Goal: Obtain resource: Download file/media

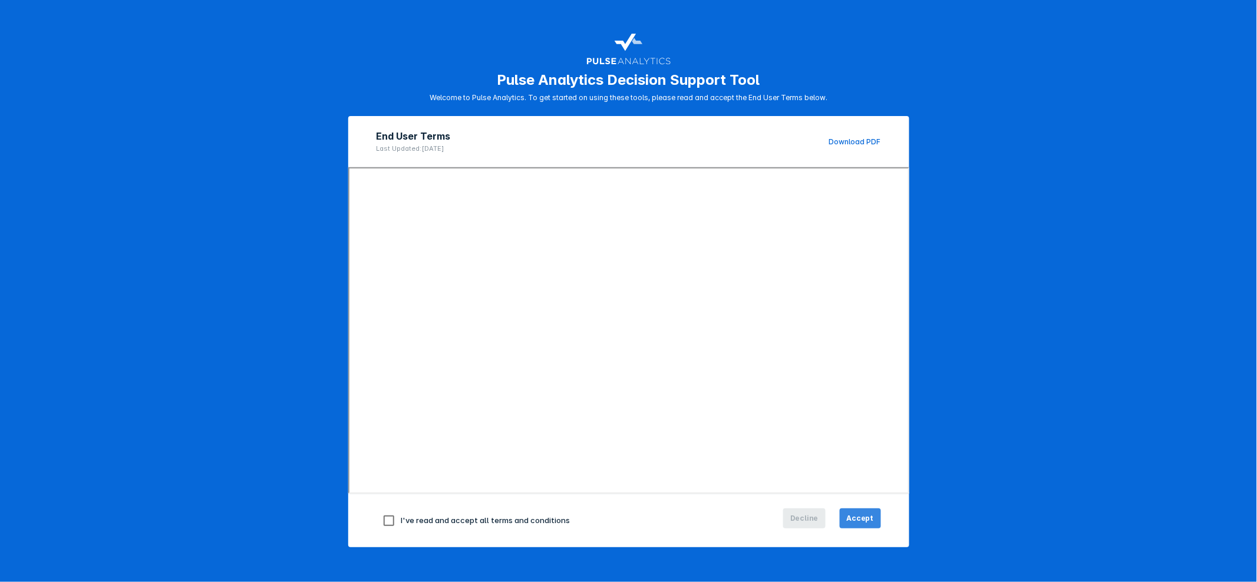
click at [847, 518] on span "Accept" at bounding box center [860, 518] width 27 height 11
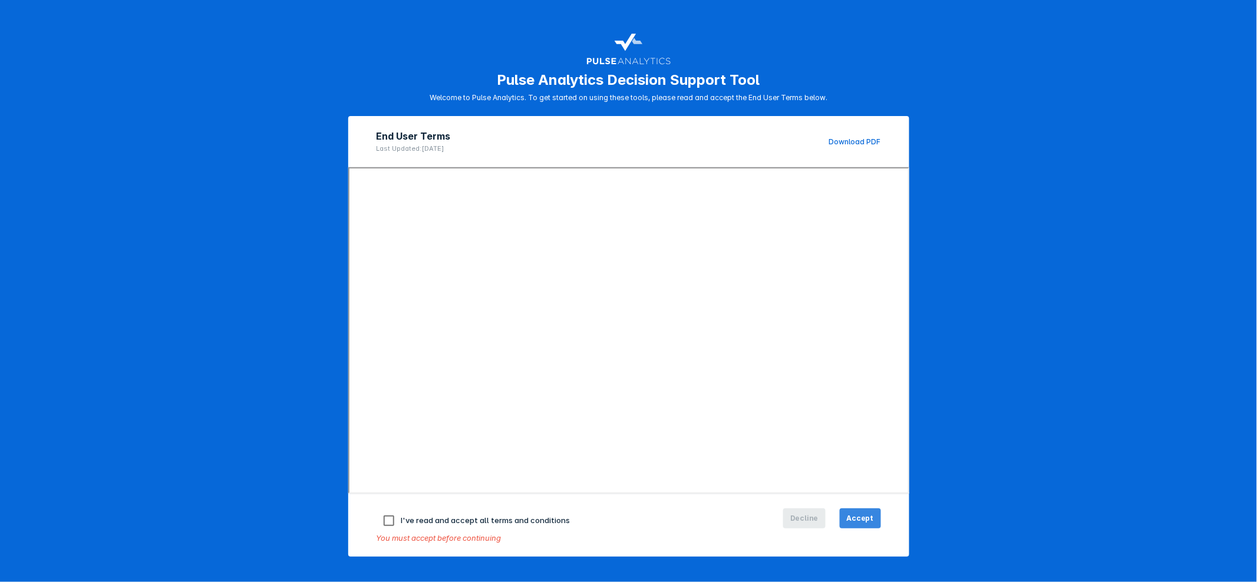
click at [847, 518] on span "Accept" at bounding box center [860, 518] width 27 height 11
click at [387, 518] on input "checkbox" at bounding box center [388, 520] width 25 height 25
checkbox input "true"
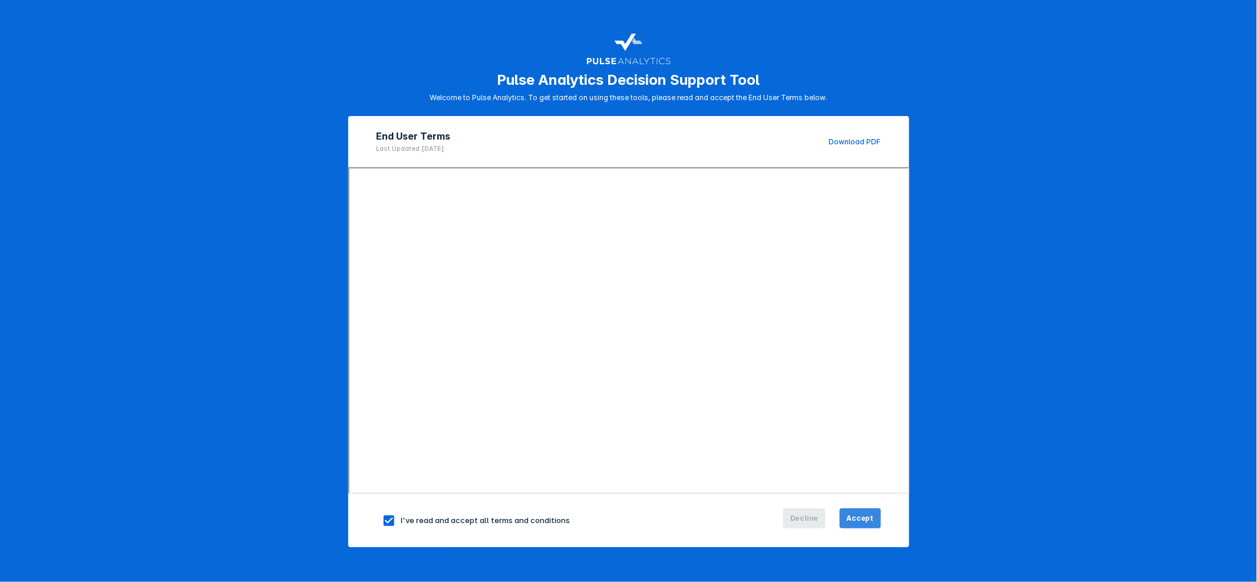
click at [848, 523] on button "Accept" at bounding box center [860, 518] width 41 height 20
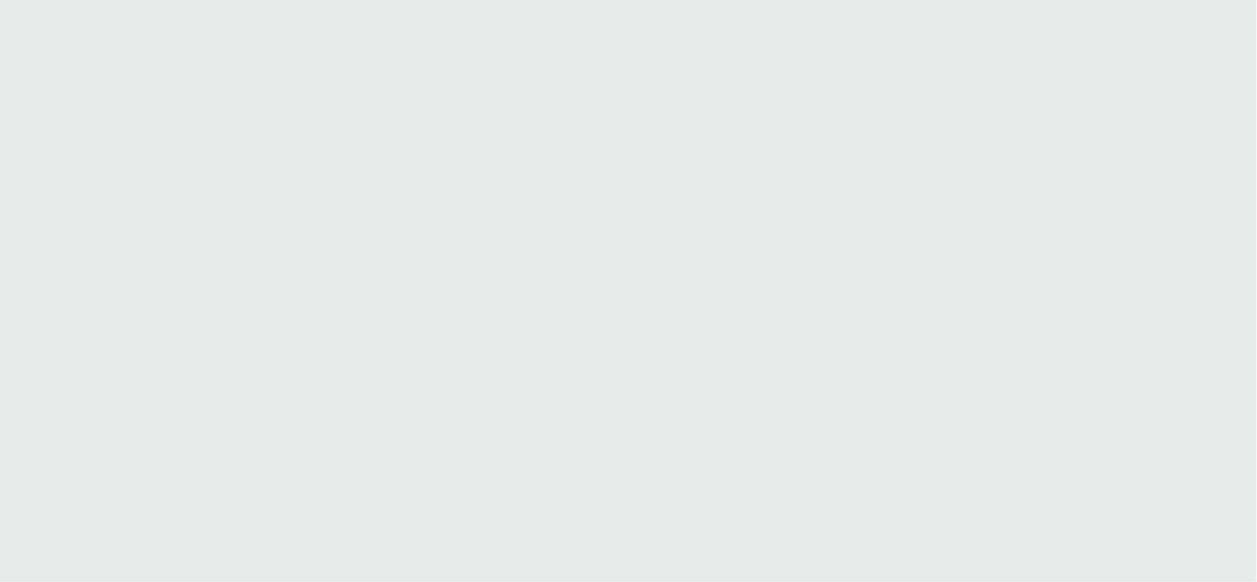
click at [853, 0] on html "Printing this webpage has been disabled. This tool is intended for internal pla…" at bounding box center [628, 0] width 1257 height 0
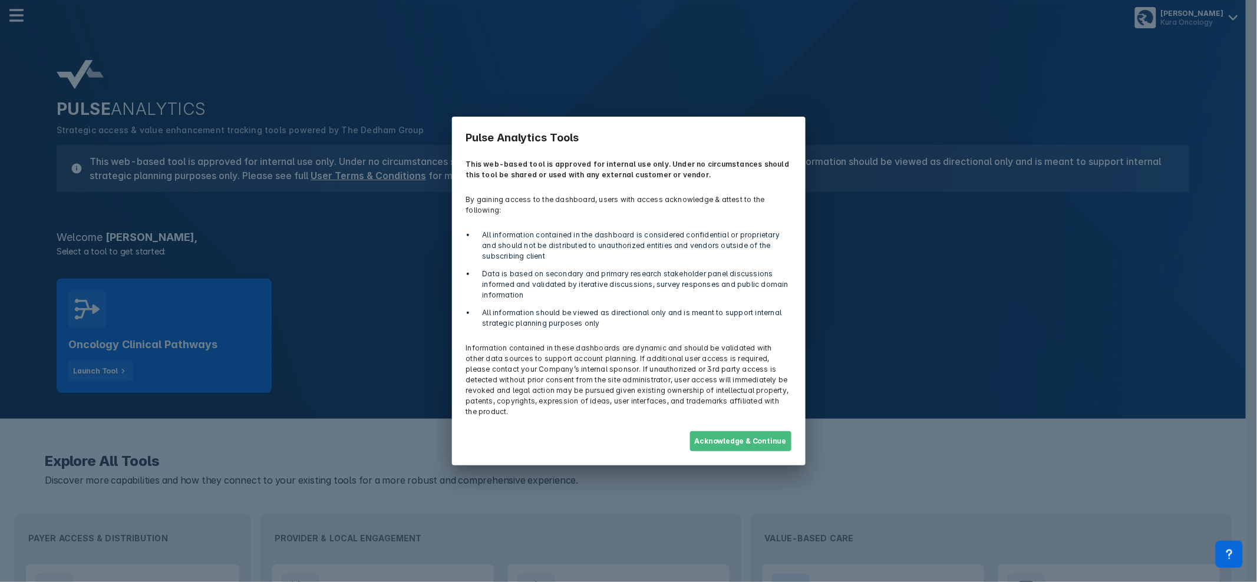
click at [723, 434] on button "Acknowledge & Continue" at bounding box center [740, 441] width 101 height 20
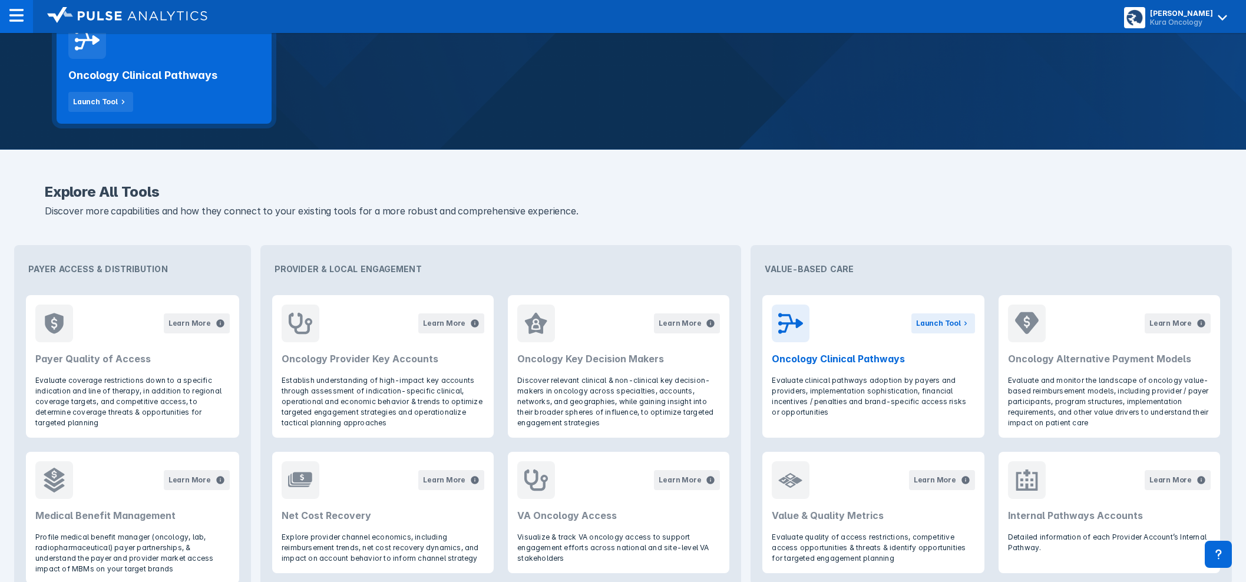
scroll to position [281, 0]
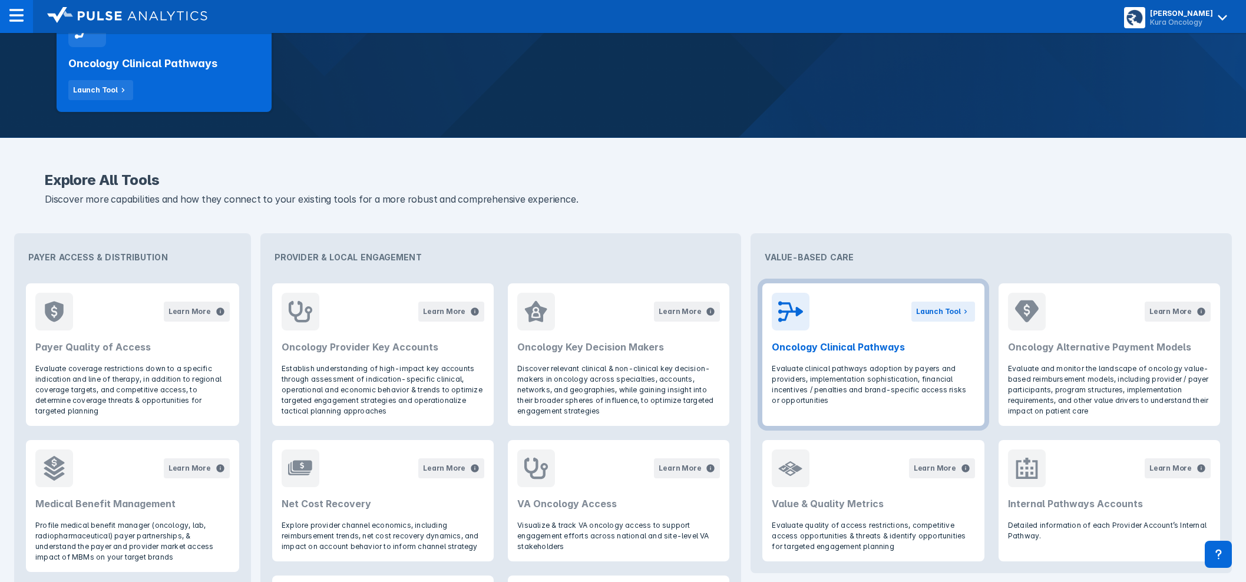
click at [948, 299] on div "Launch Tool" at bounding box center [943, 312] width 64 height 38
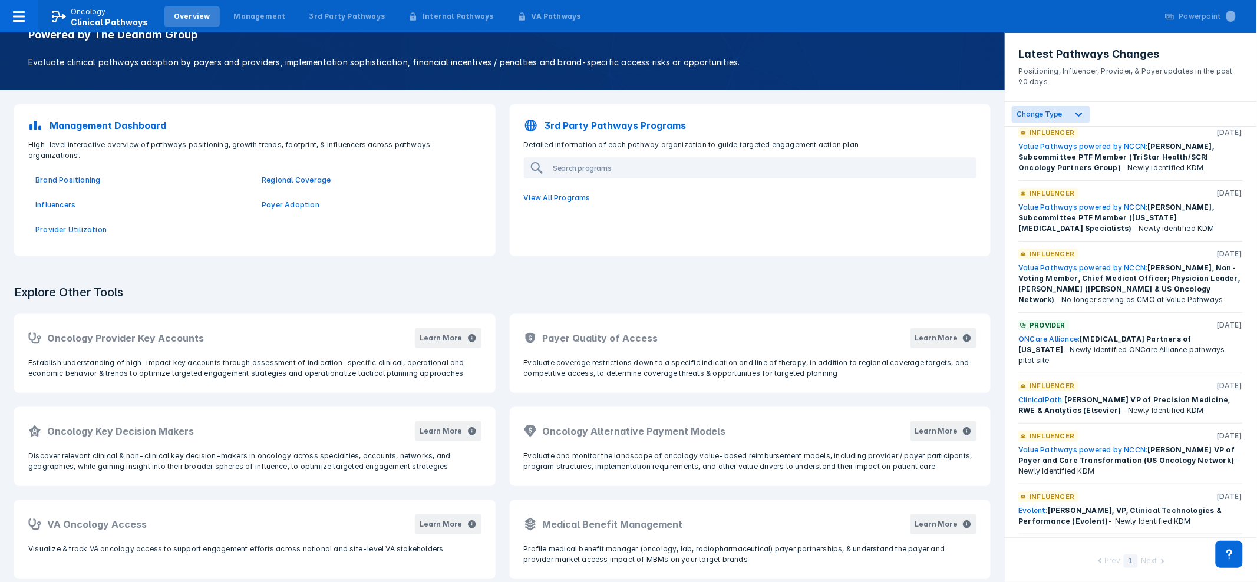
scroll to position [993, 0]
click at [1035, 395] on link "ClinicalPath:" at bounding box center [1042, 399] width 46 height 9
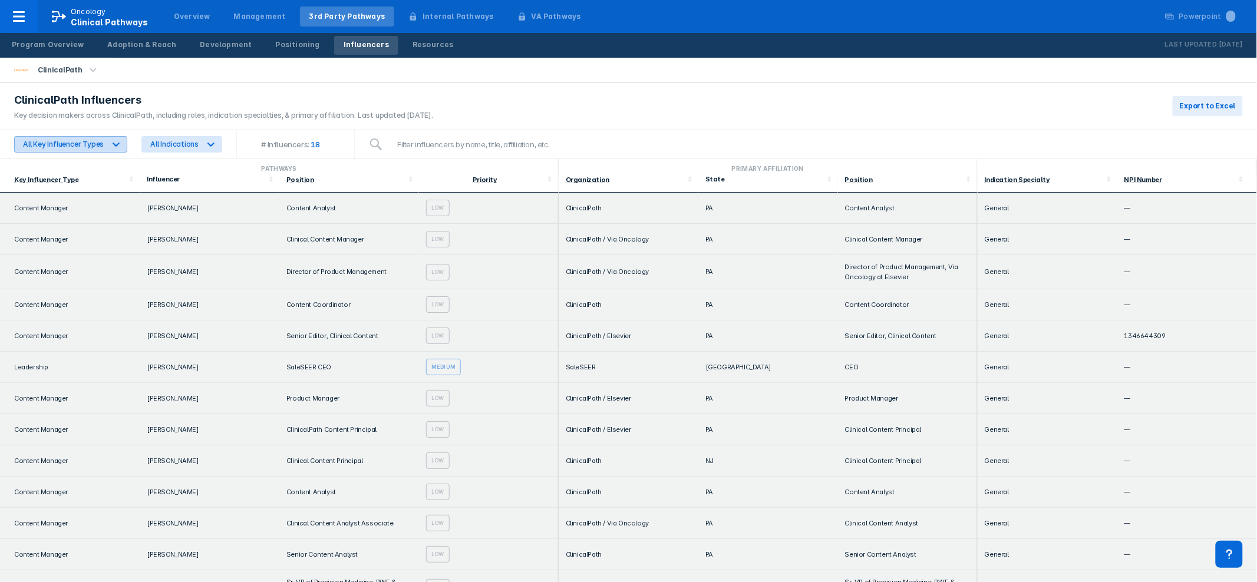
click at [77, 142] on div "All Key Influencer Types" at bounding box center [63, 144] width 81 height 9
click at [177, 141] on div "All Indications" at bounding box center [174, 144] width 48 height 9
click at [36, 41] on div "Program Overview" at bounding box center [48, 44] width 72 height 11
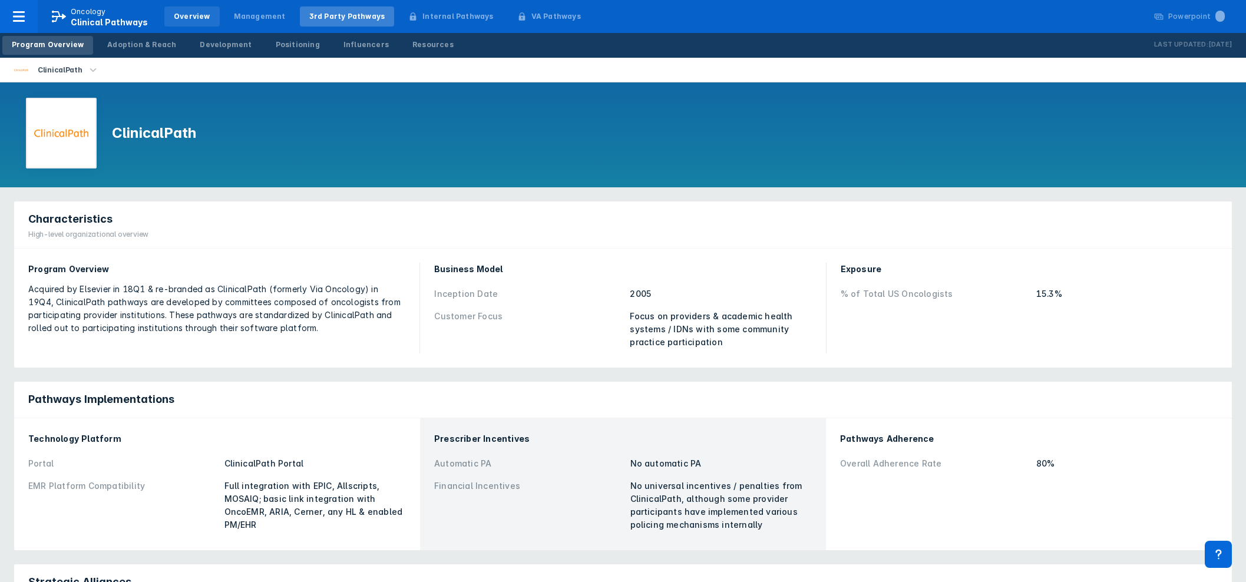
click at [179, 11] on div "Overview" at bounding box center [192, 16] width 37 height 11
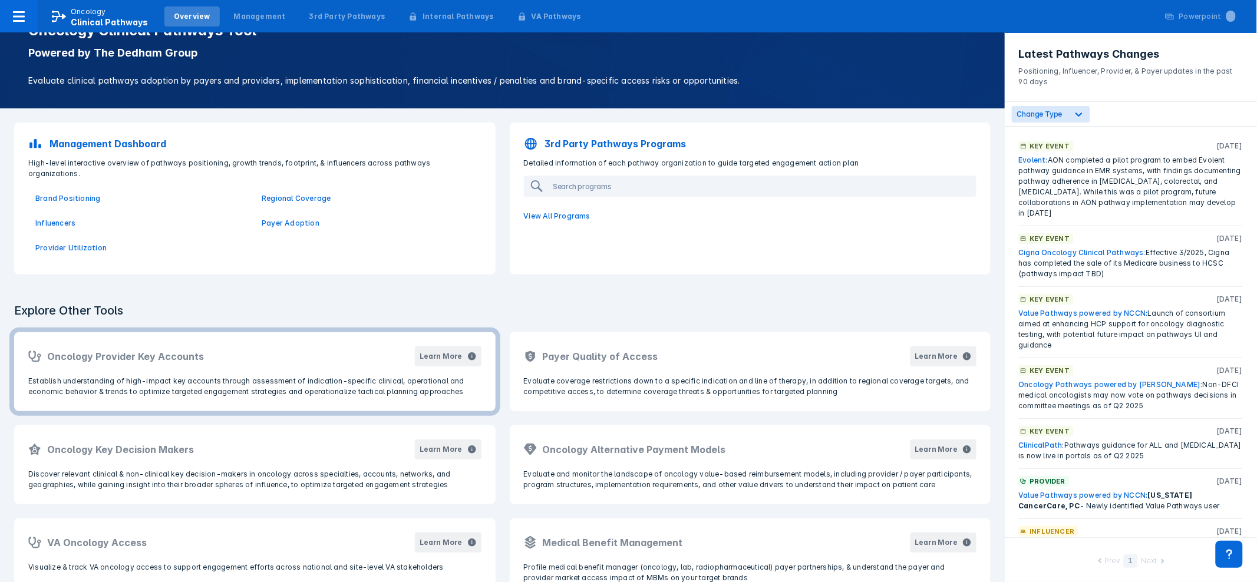
scroll to position [50, 0]
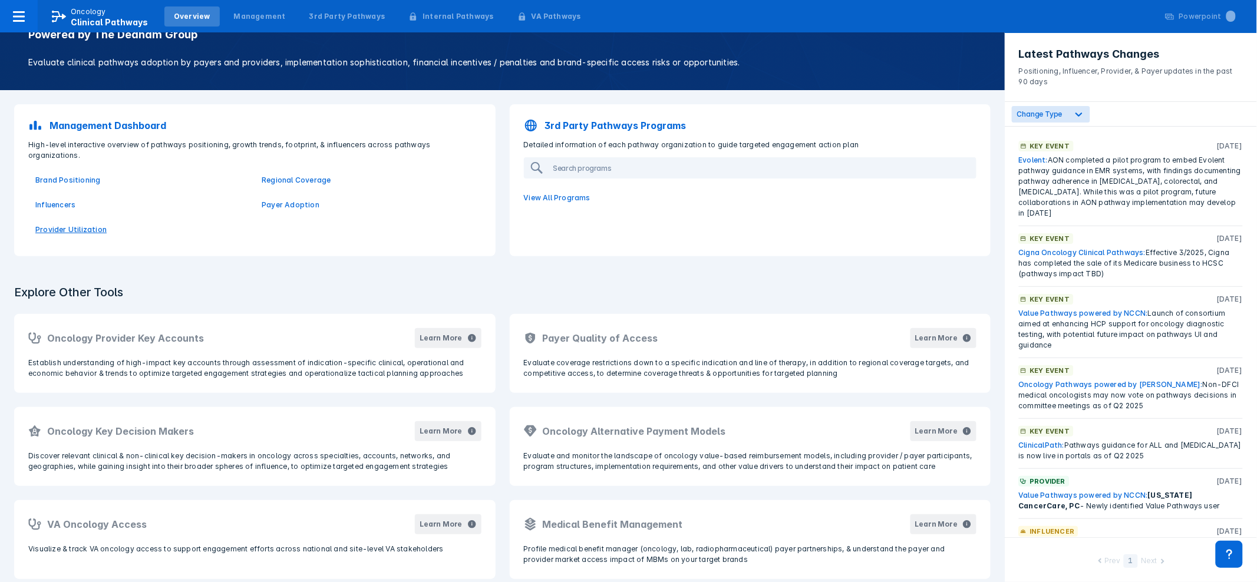
click at [50, 224] on p "Provider Utilization" at bounding box center [141, 229] width 212 height 11
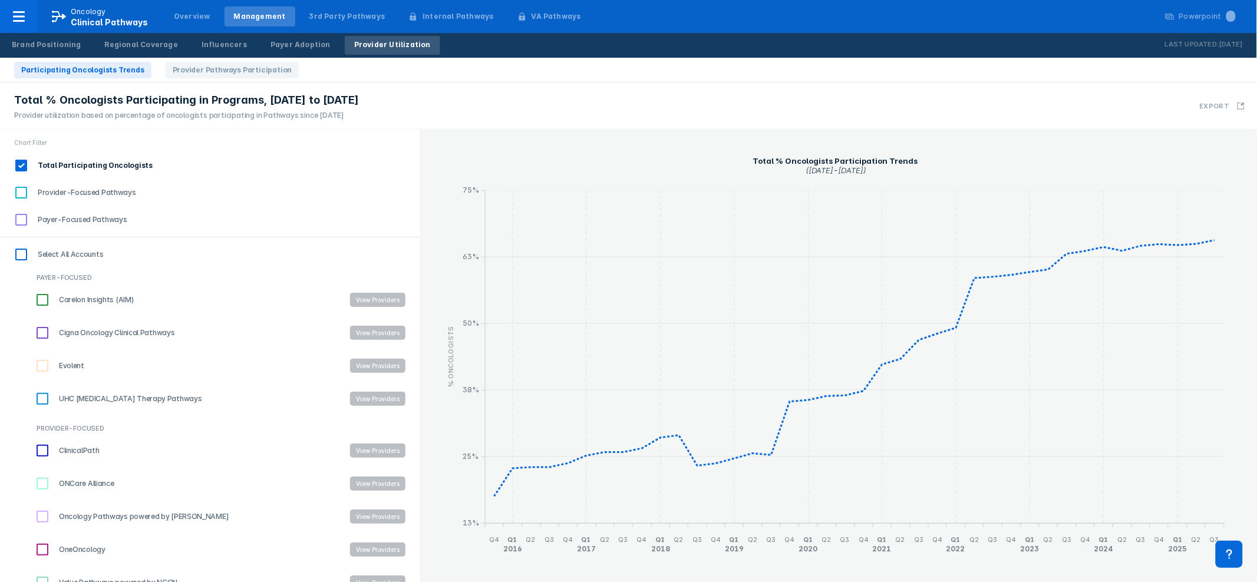
click at [19, 192] on input "Provider-Focused Pathways" at bounding box center [21, 193] width 20 height 20
checkbox input "true"
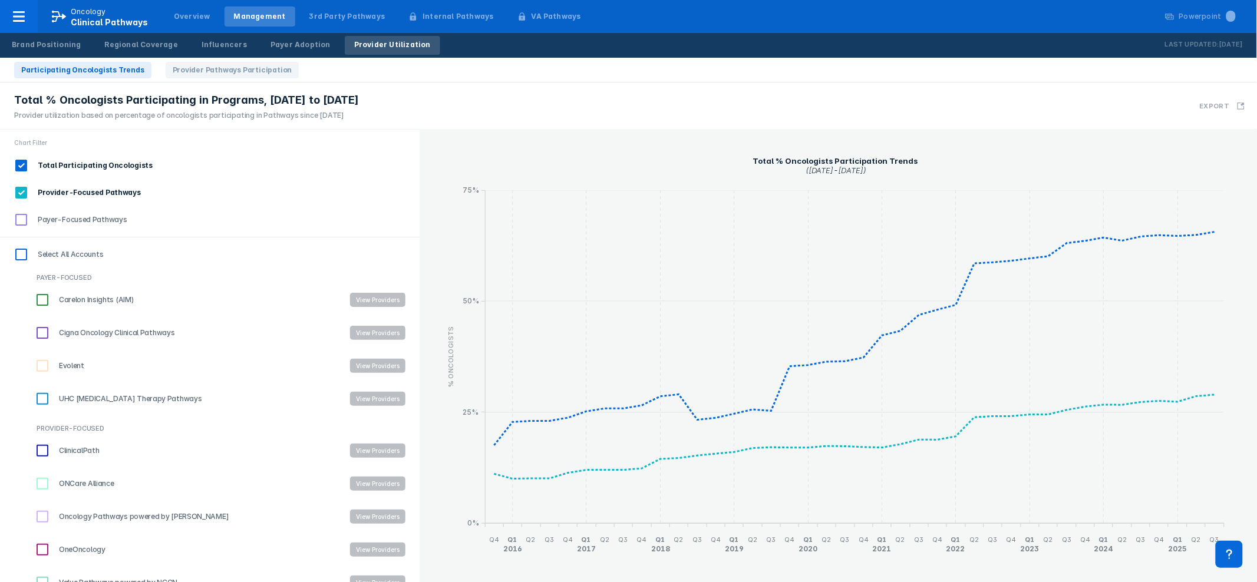
scroll to position [1, 0]
click at [21, 217] on input "Payer-Focused Pathways" at bounding box center [21, 219] width 20 height 20
checkbox input "true"
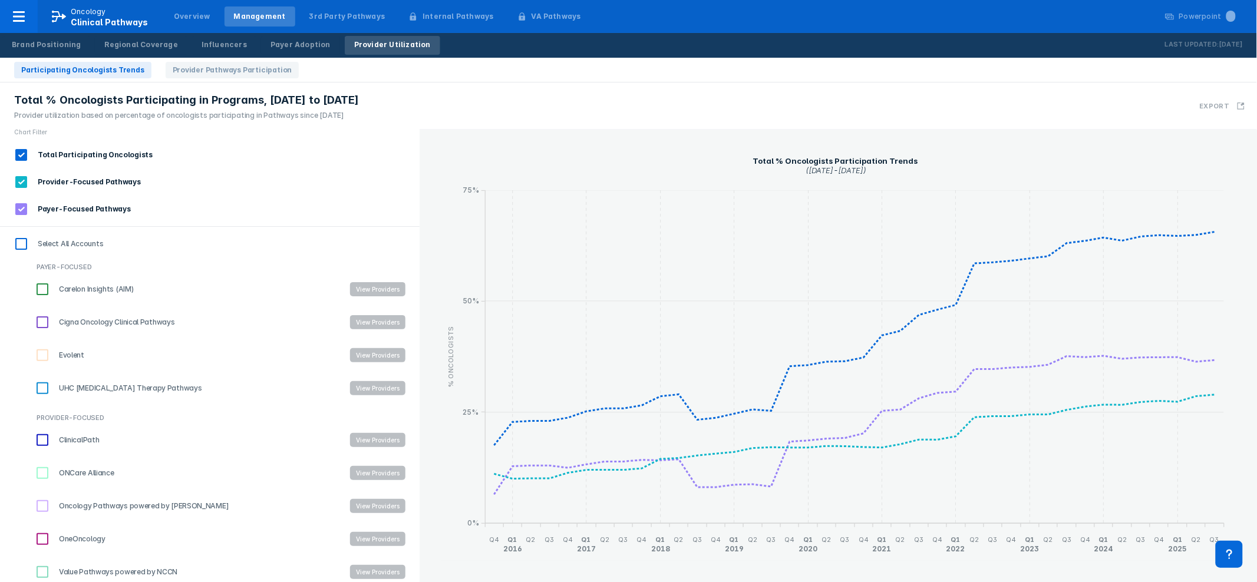
scroll to position [16, 0]
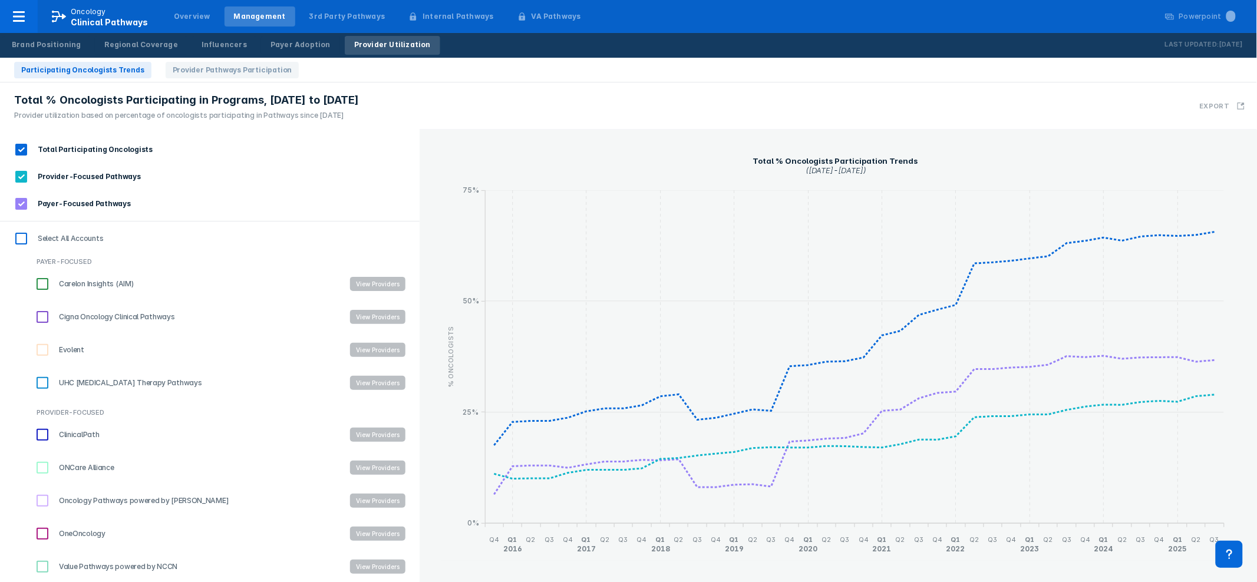
click at [39, 382] on input "UHC Cancer Therapy Pathways" at bounding box center [42, 383] width 20 height 20
checkbox input "true"
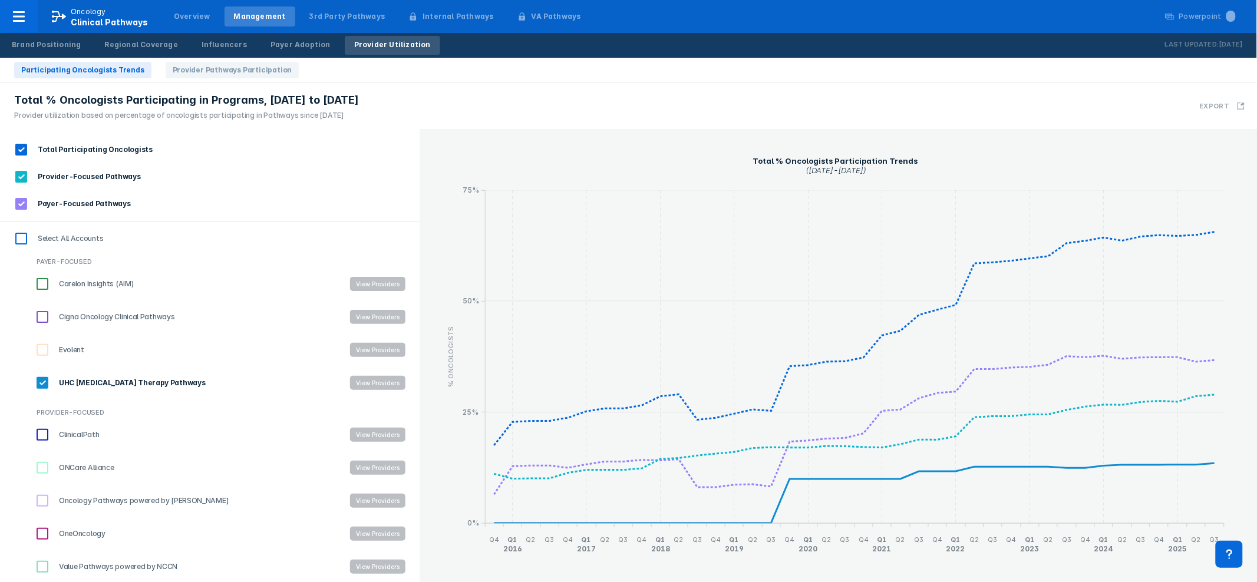
click at [40, 315] on input "Cigna Oncology Clinical Pathways" at bounding box center [42, 317] width 20 height 20
checkbox input "true"
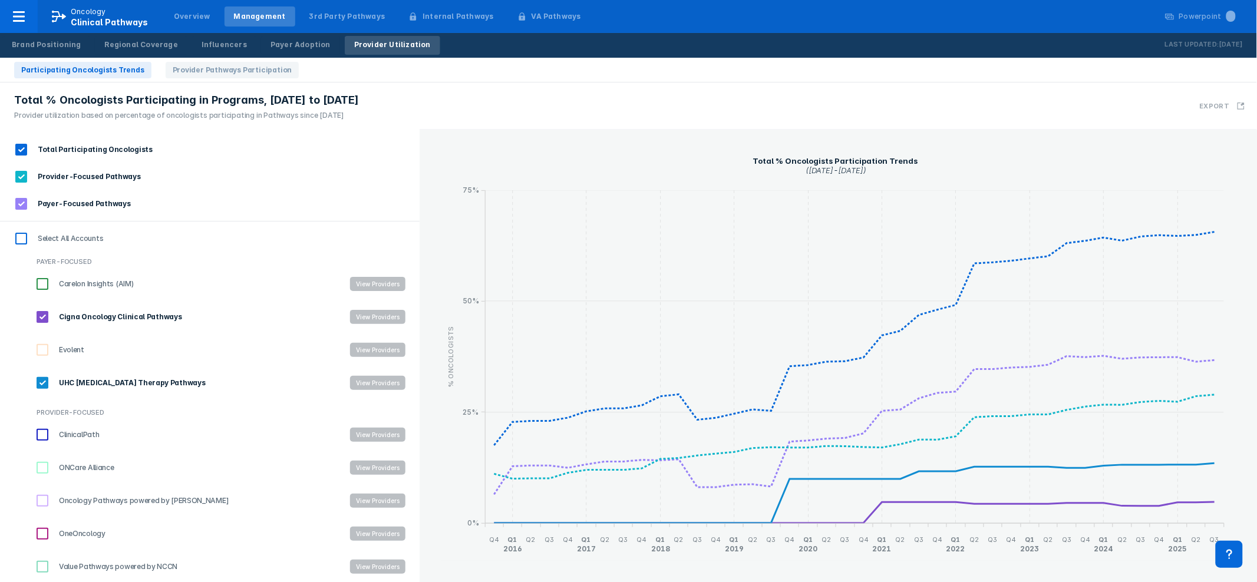
click at [45, 349] on input "Evolent" at bounding box center [42, 350] width 20 height 20
checkbox input "true"
click at [39, 281] on input "Carelon Insights (AIM)" at bounding box center [42, 284] width 20 height 20
checkbox input "true"
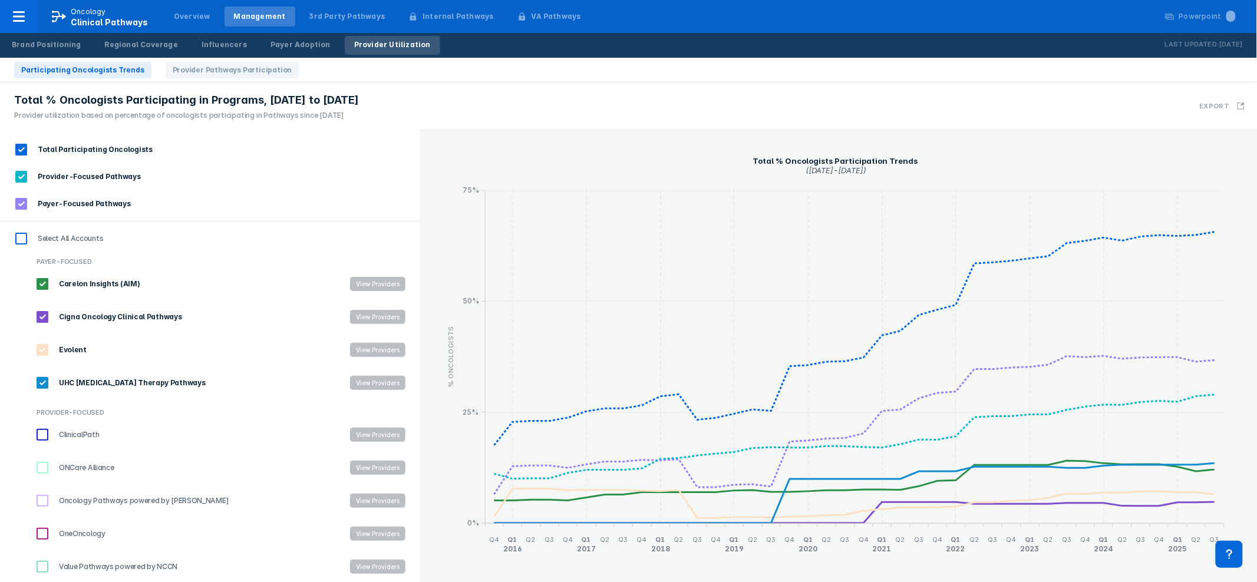
click at [42, 313] on input "Cigna Oncology Clinical Pathways" at bounding box center [42, 317] width 20 height 20
checkbox input "false"
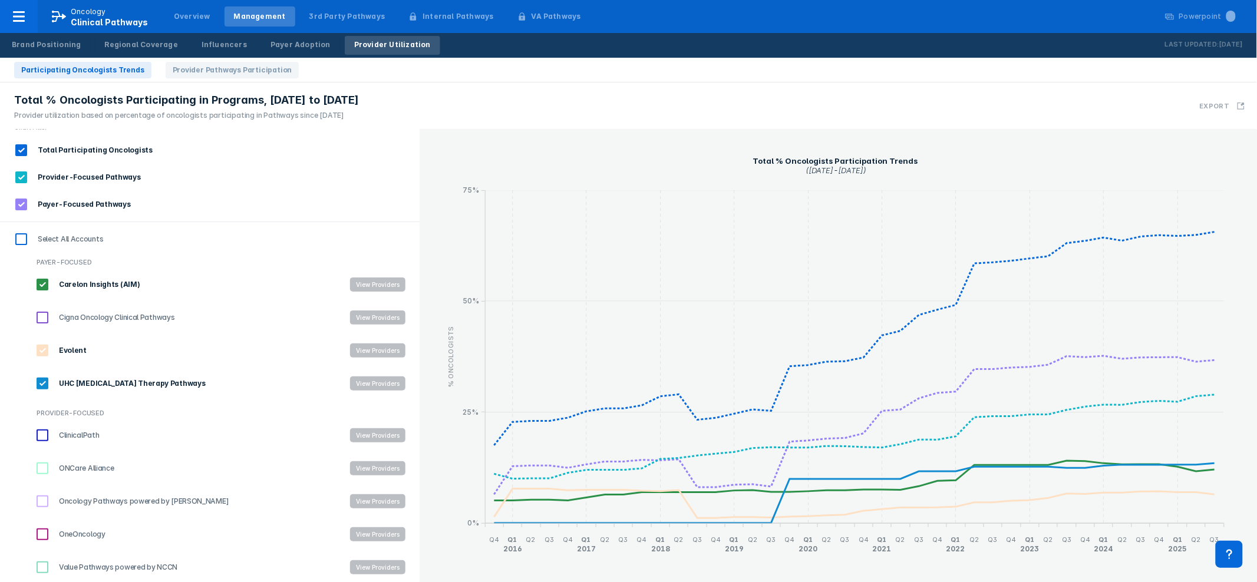
click at [42, 351] on input "Evolent" at bounding box center [42, 351] width 20 height 20
checkbox input "false"
click at [39, 382] on input "UHC Cancer Therapy Pathways" at bounding box center [42, 384] width 20 height 20
checkbox input "false"
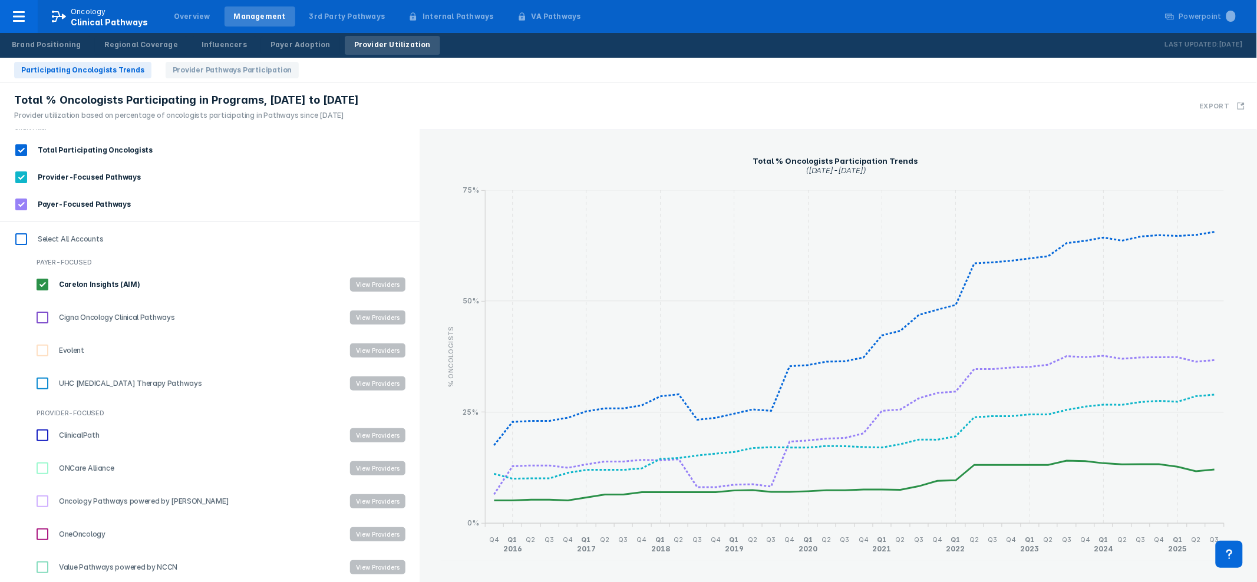
click at [42, 280] on input "Carelon Insights (AIM)" at bounding box center [42, 285] width 20 height 20
checkbox input "false"
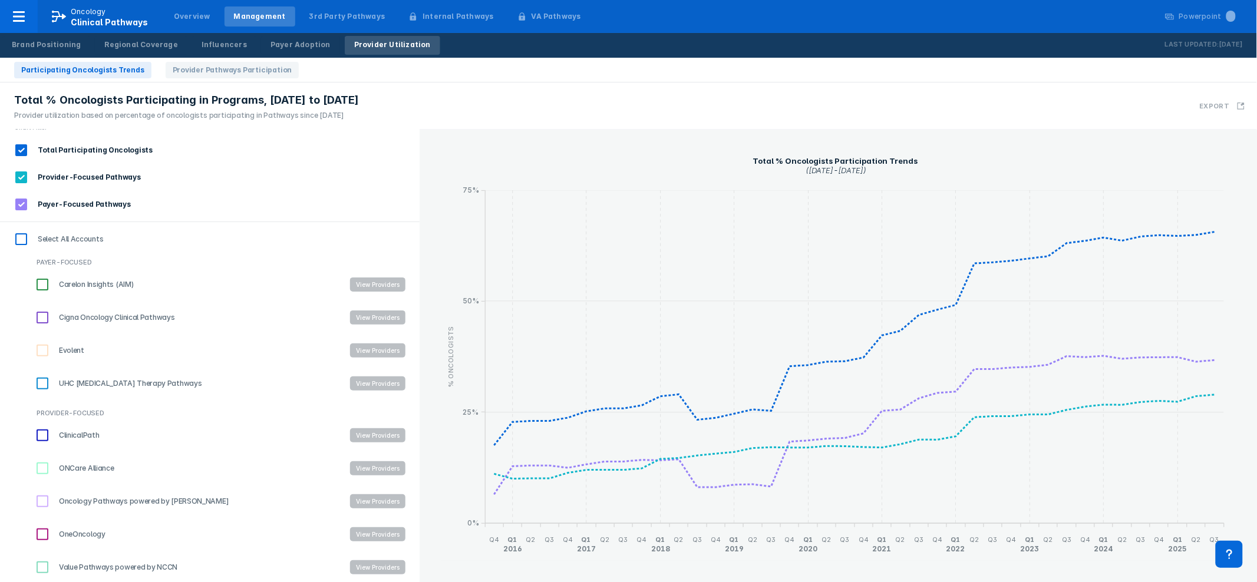
click at [42, 435] on input "ClinicalPath" at bounding box center [42, 435] width 20 height 20
checkbox input "true"
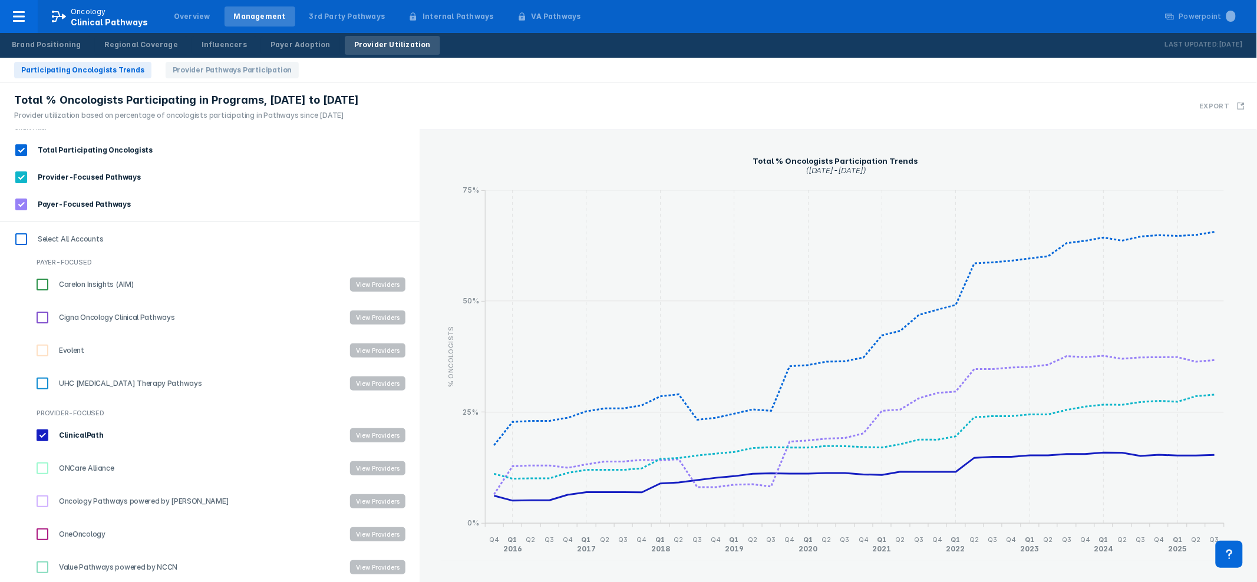
click at [39, 532] on input "OneOncology" at bounding box center [42, 534] width 20 height 20
checkbox input "true"
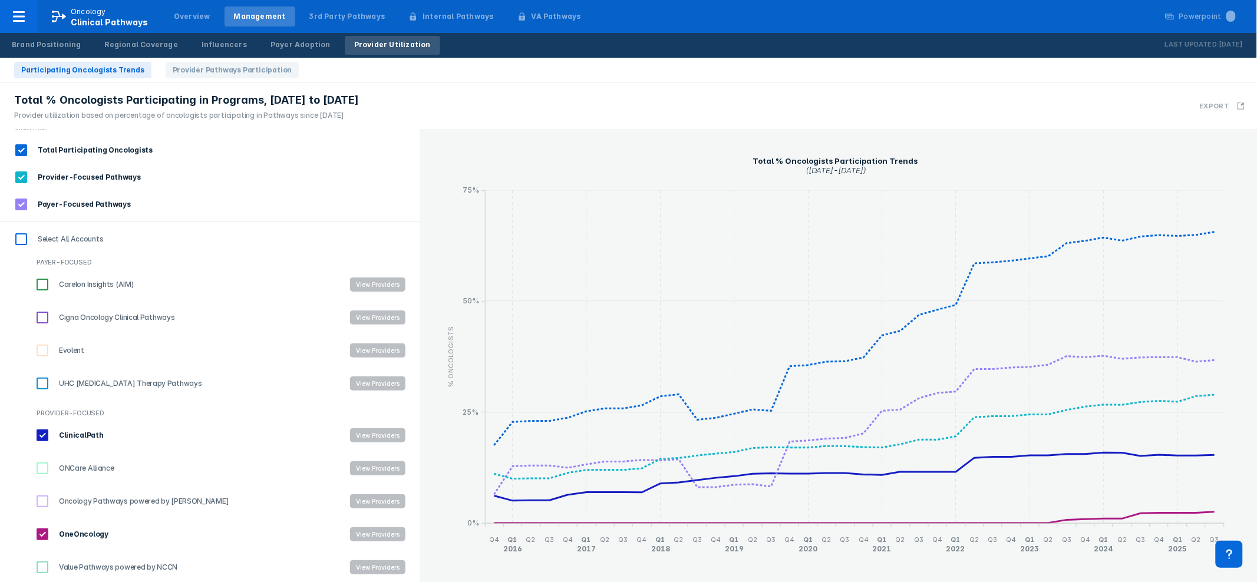
click at [45, 498] on input "Oncology Pathways powered by Dana-Farber" at bounding box center [42, 501] width 20 height 20
checkbox input "true"
click at [38, 468] on input "ONCare Alliance" at bounding box center [42, 468] width 20 height 20
checkbox input "true"
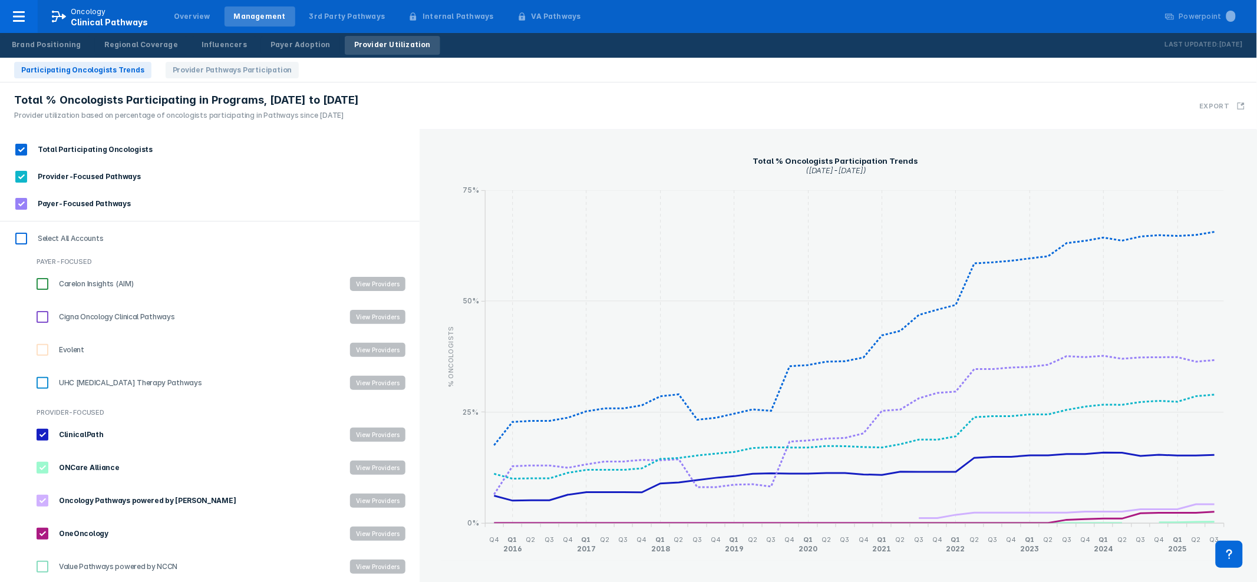
click at [39, 565] on input "Value Pathways powered by NCCN" at bounding box center [42, 567] width 20 height 20
checkbox input "true"
click at [44, 531] on input "OneOncology" at bounding box center [42, 534] width 20 height 20
checkbox input "false"
click at [42, 493] on input "Oncology Pathways powered by Dana-Farber" at bounding box center [42, 501] width 20 height 20
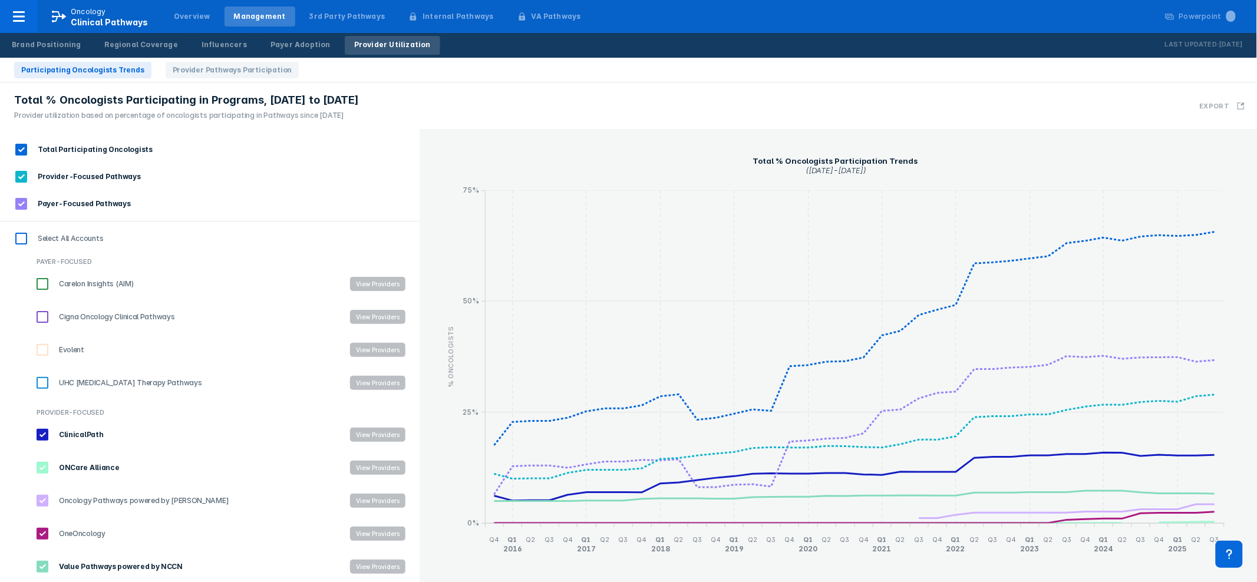
checkbox input "false"
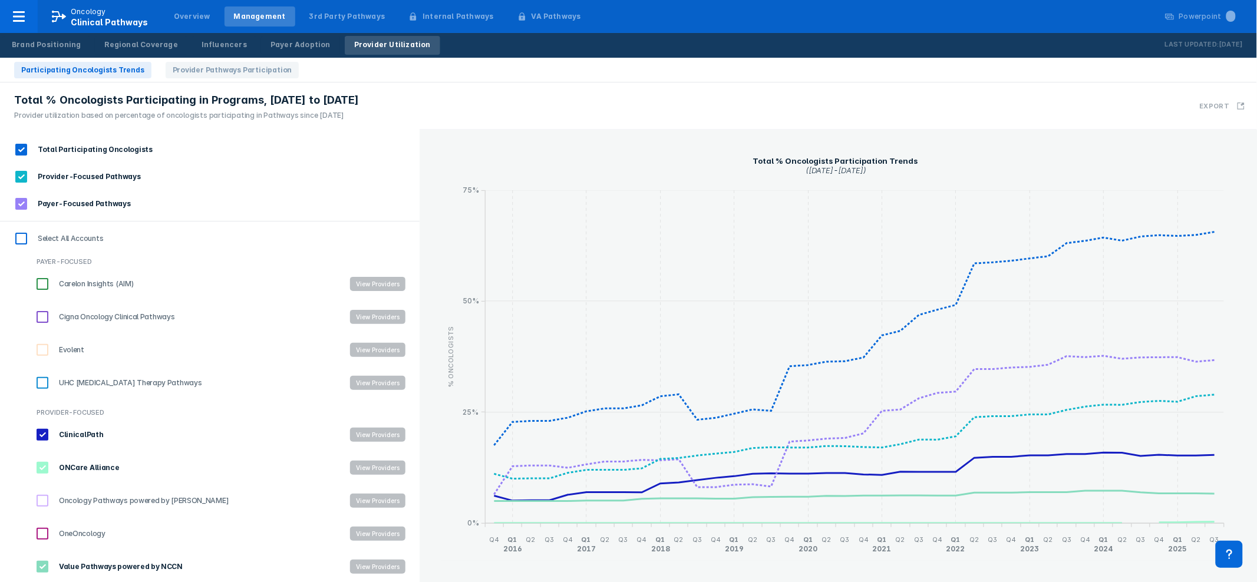
click at [46, 468] on input "ONCare Alliance" at bounding box center [42, 468] width 20 height 20
checkbox input "false"
click at [181, 70] on span "Provider Pathways Participation" at bounding box center [233, 70] width 134 height 16
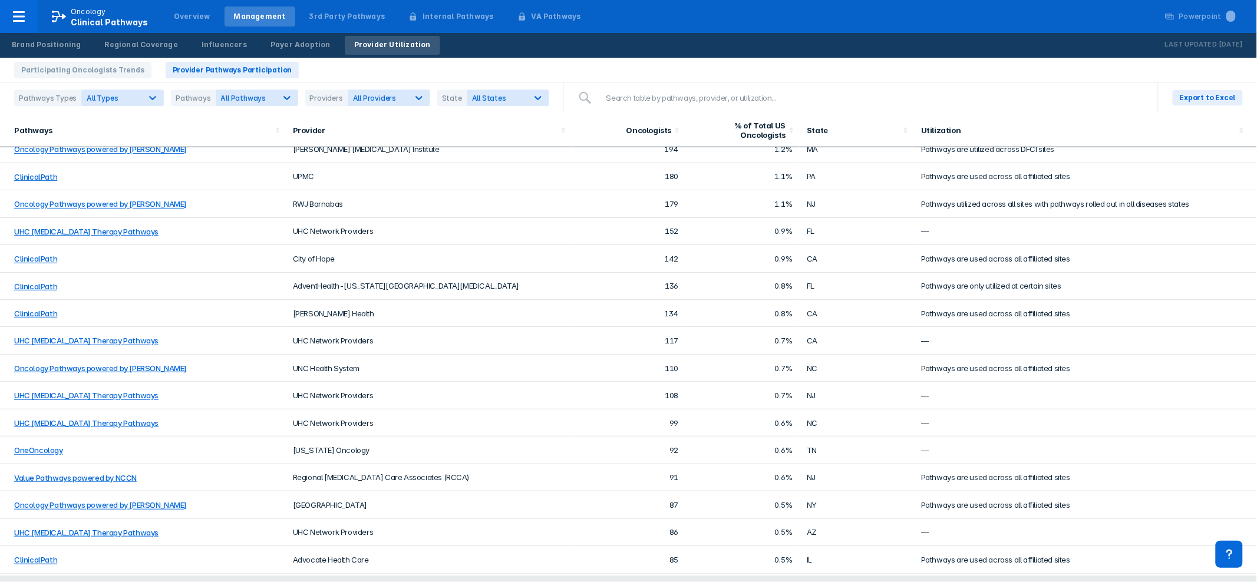
scroll to position [0, 0]
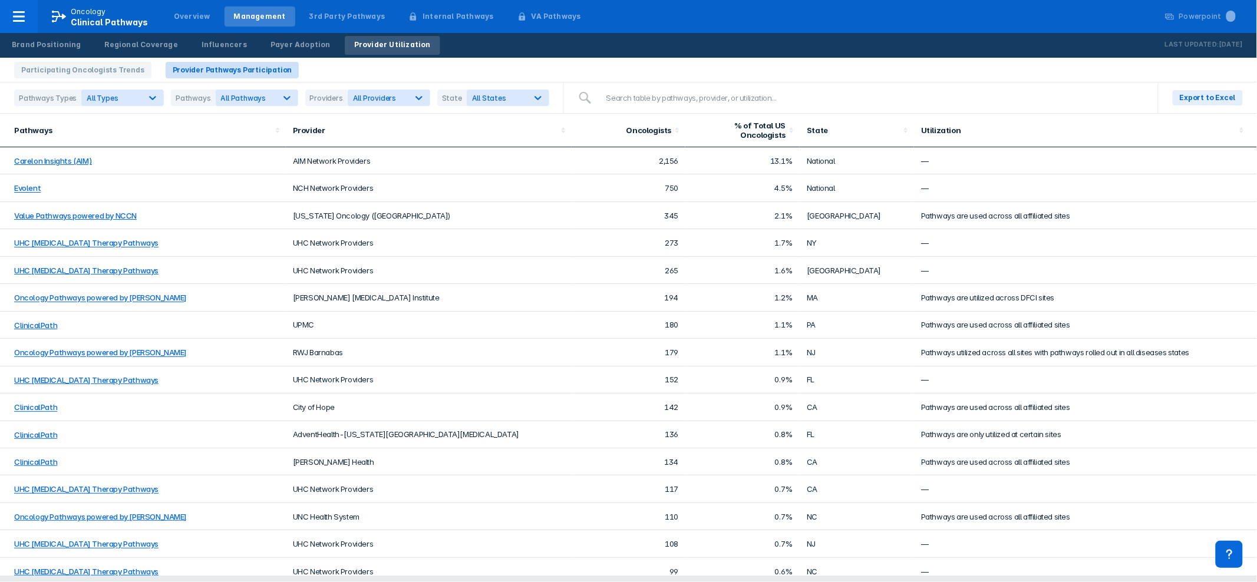
click at [189, 67] on span "Provider Pathways Participation" at bounding box center [233, 70] width 134 height 16
click at [150, 94] on icon at bounding box center [153, 98] width 12 height 12
click at [92, 170] on input "Provider-Focused" at bounding box center [94, 172] width 8 height 8
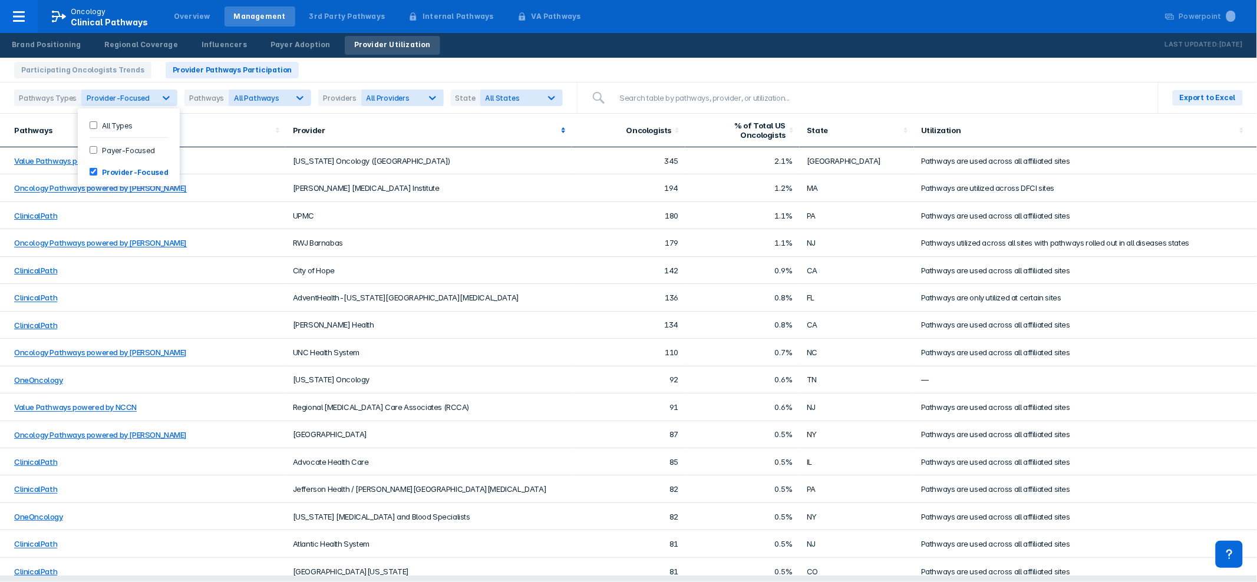
click at [411, 132] on div "Provider" at bounding box center [425, 129] width 265 height 9
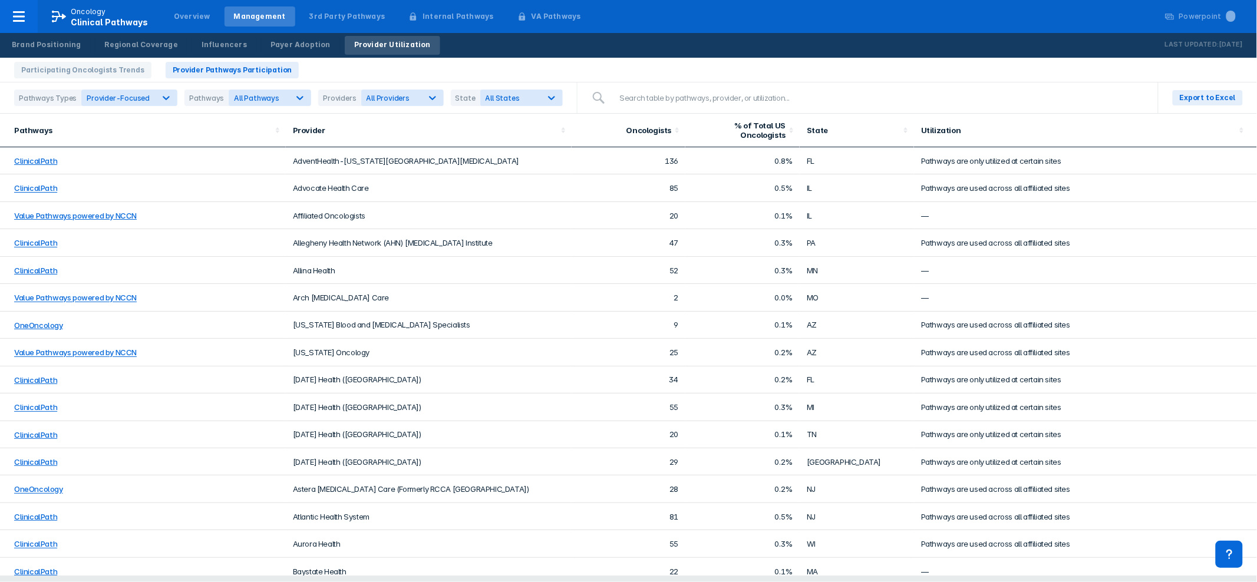
scroll to position [1, 0]
click at [637, 127] on div "Oncologists" at bounding box center [625, 129] width 93 height 9
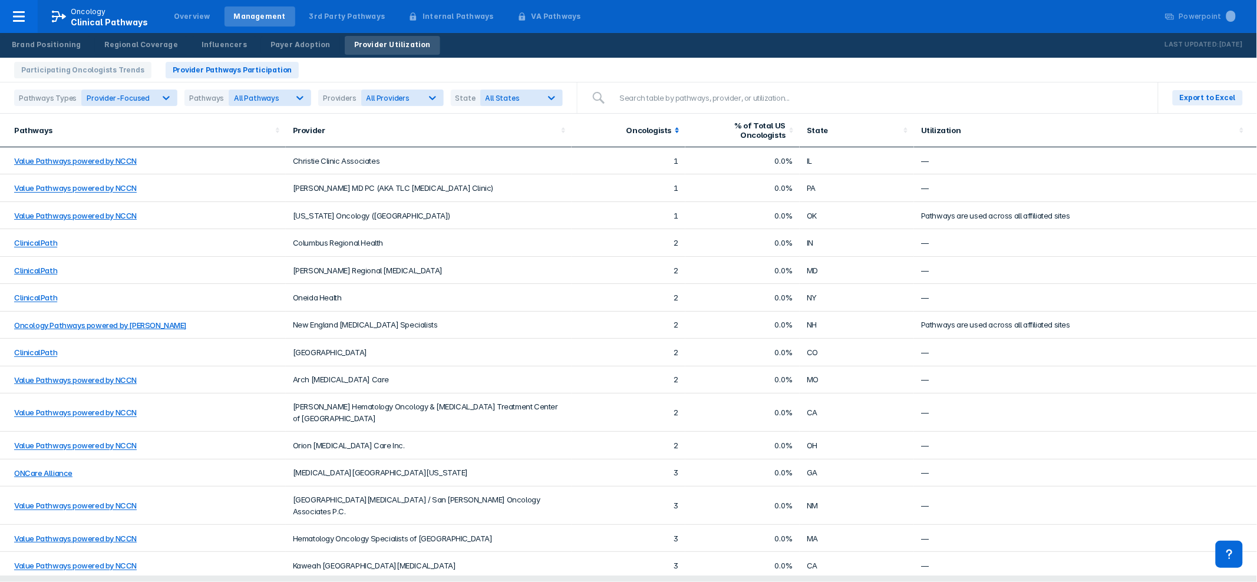
click at [637, 127] on div "Oncologists" at bounding box center [625, 129] width 93 height 9
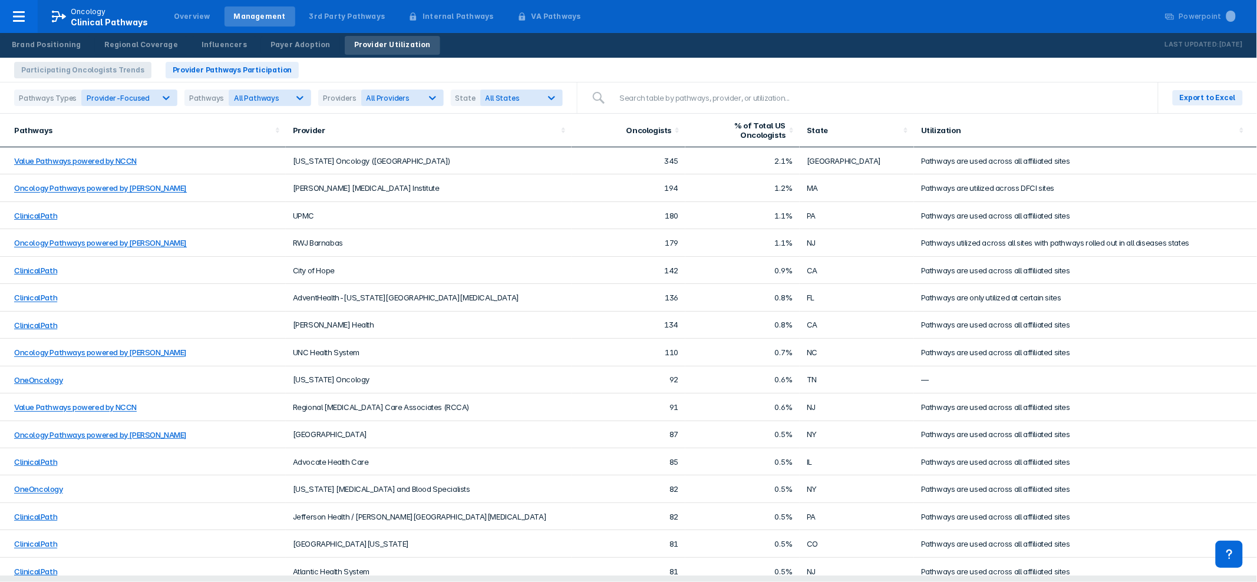
click at [72, 71] on span "Participating Oncologists Trends" at bounding box center [82, 70] width 137 height 16
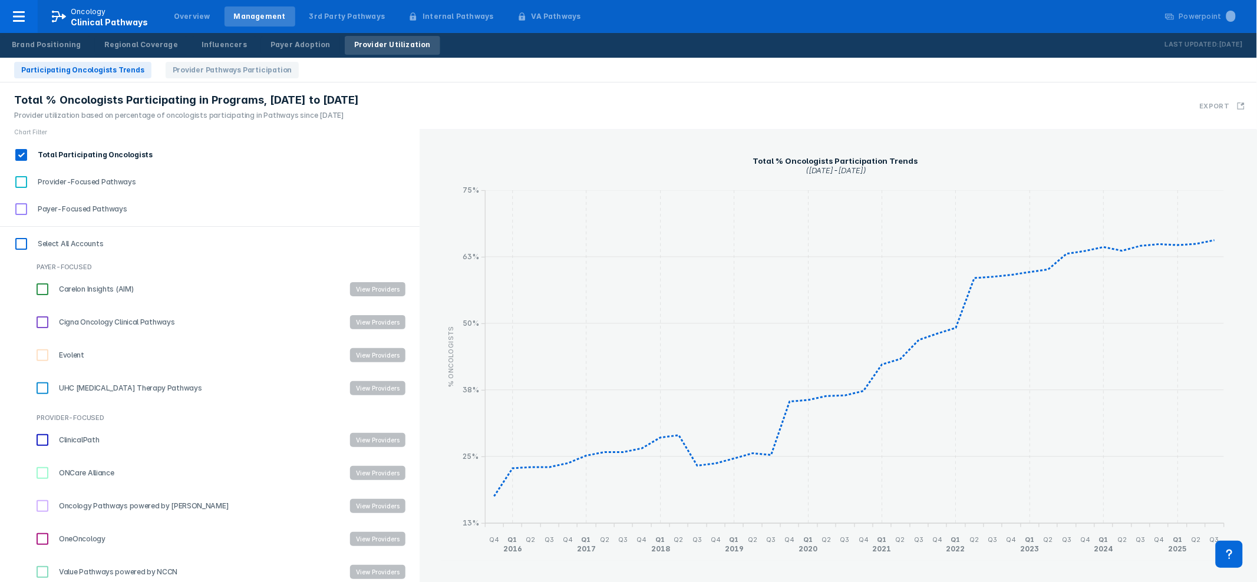
scroll to position [16, 0]
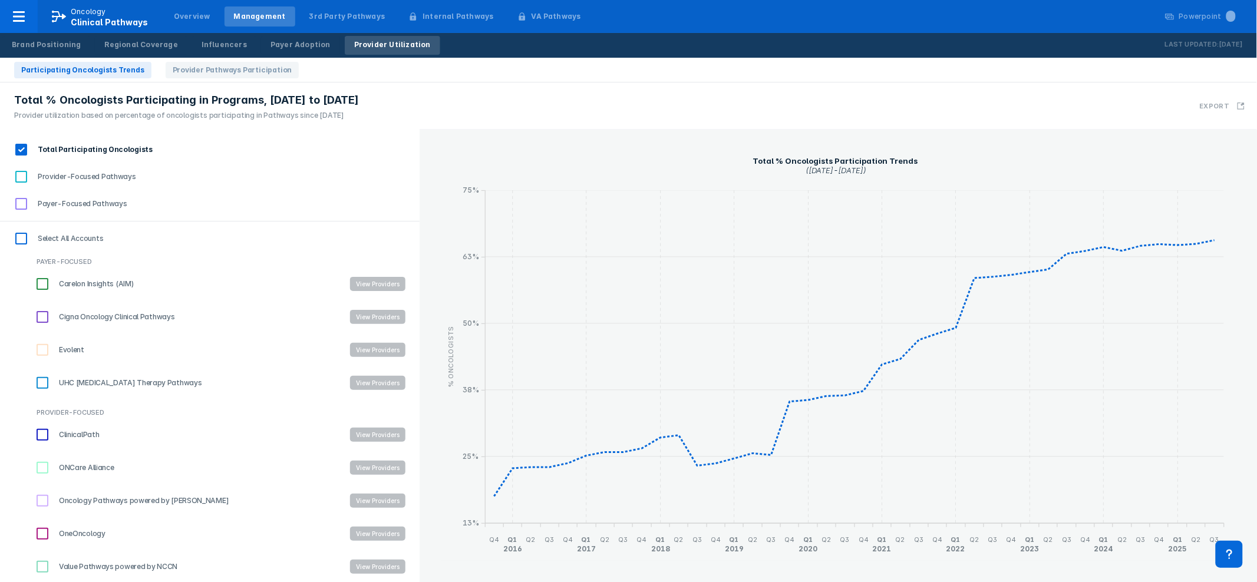
click at [38, 497] on input "Oncology Pathways powered by Dana-Farber" at bounding box center [42, 501] width 20 height 20
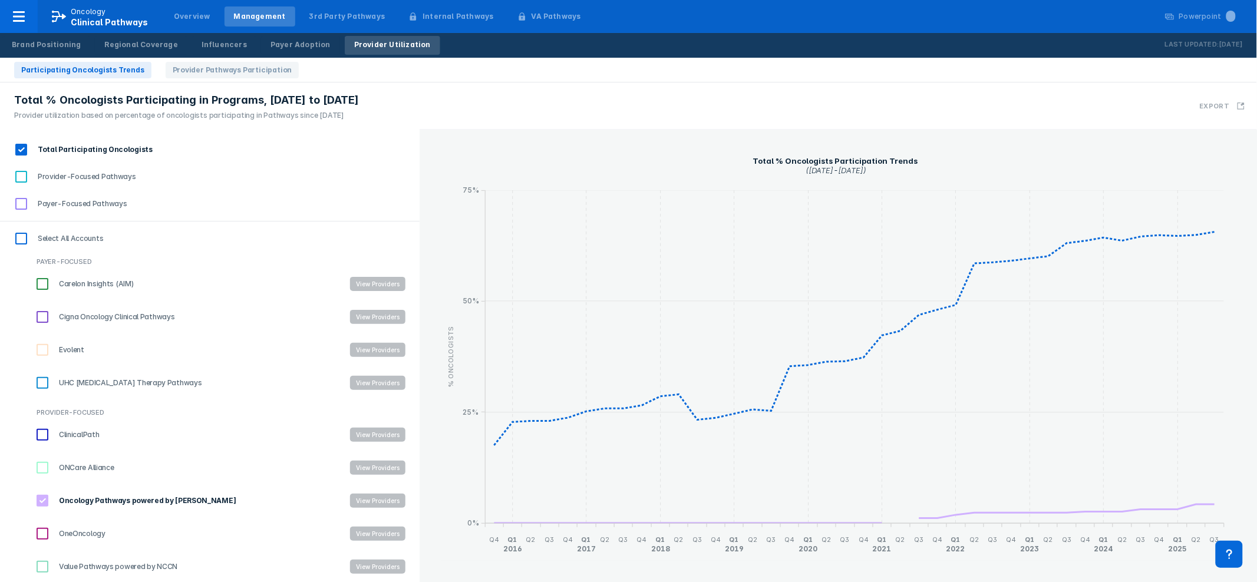
drag, startPoint x: 41, startPoint y: 495, endPoint x: 214, endPoint y: 514, distance: 173.6
click at [41, 495] on input "Oncology Pathways powered by Dana-Farber" at bounding box center [42, 501] width 20 height 20
checkbox input "false"
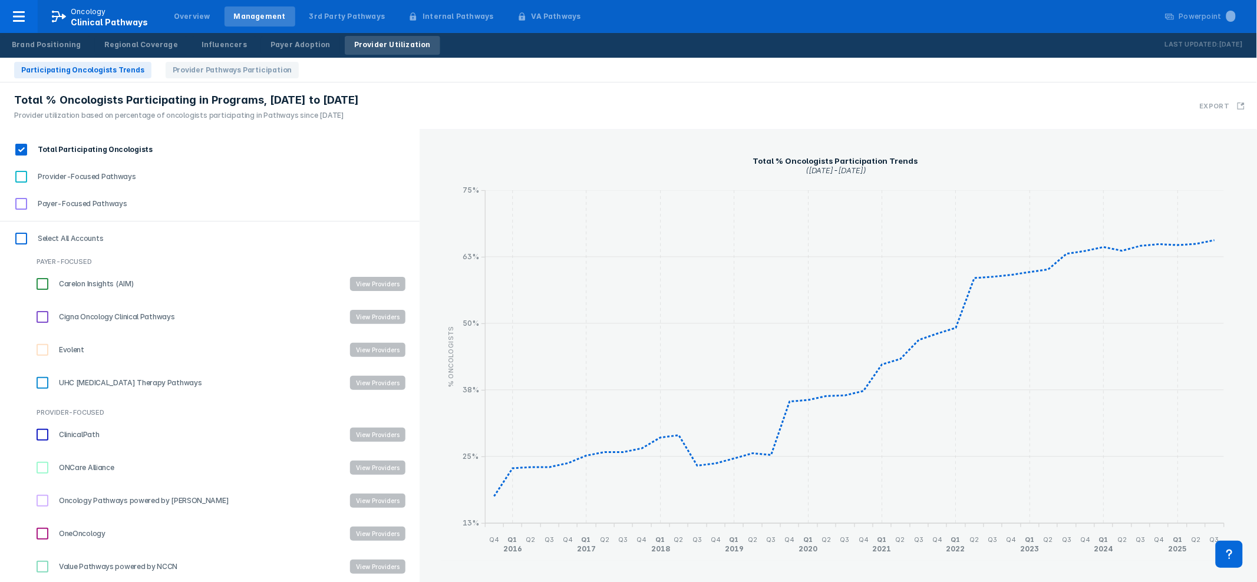
drag, startPoint x: 26, startPoint y: 146, endPoint x: 28, endPoint y: 155, distance: 9.0
click at [26, 146] on input "Total Participating Oncologists" at bounding box center [21, 150] width 20 height 20
checkbox input "false"
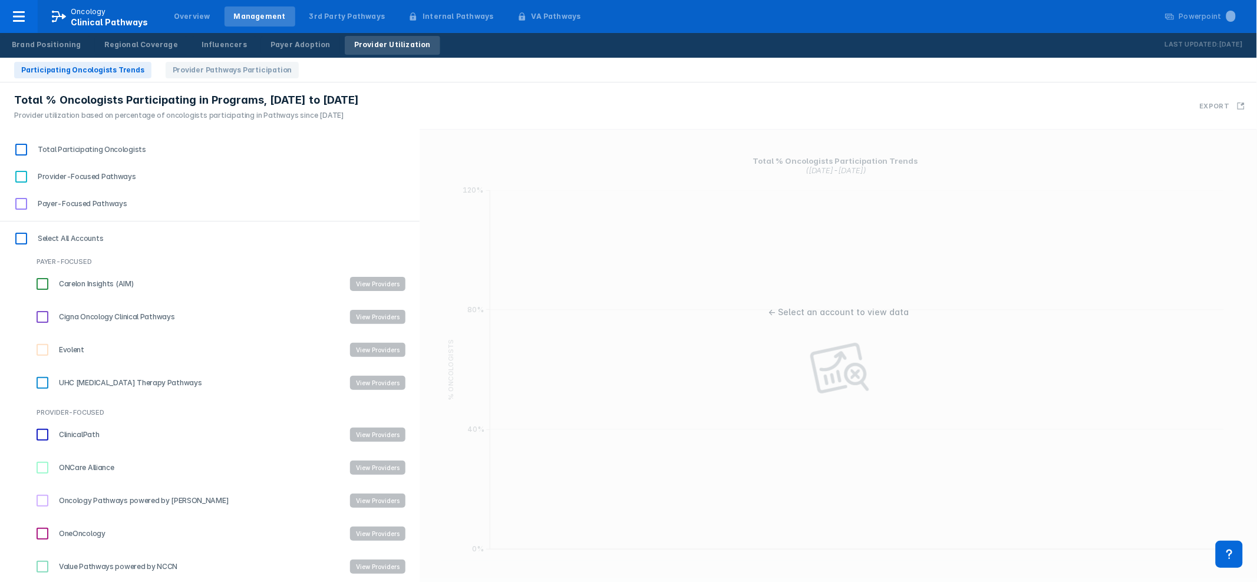
click at [22, 174] on input "Provider-Focused Pathways" at bounding box center [21, 177] width 20 height 20
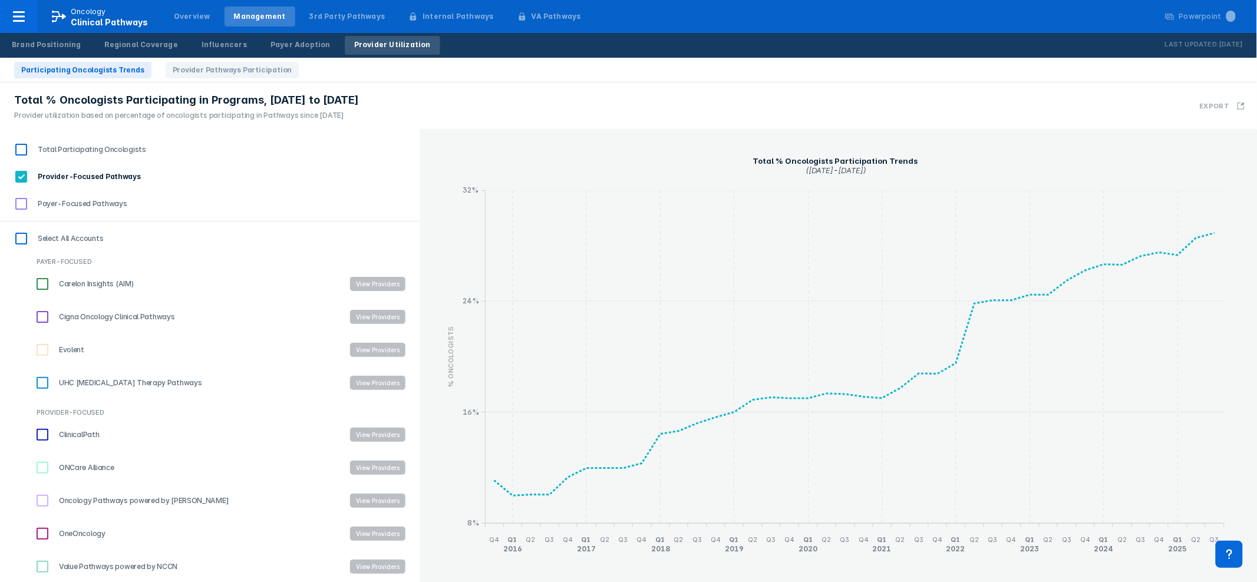
drag, startPoint x: 23, startPoint y: 170, endPoint x: 24, endPoint y: 202, distance: 31.8
click at [23, 171] on input "Provider-Focused Pathways" at bounding box center [21, 177] width 20 height 20
checkbox input "false"
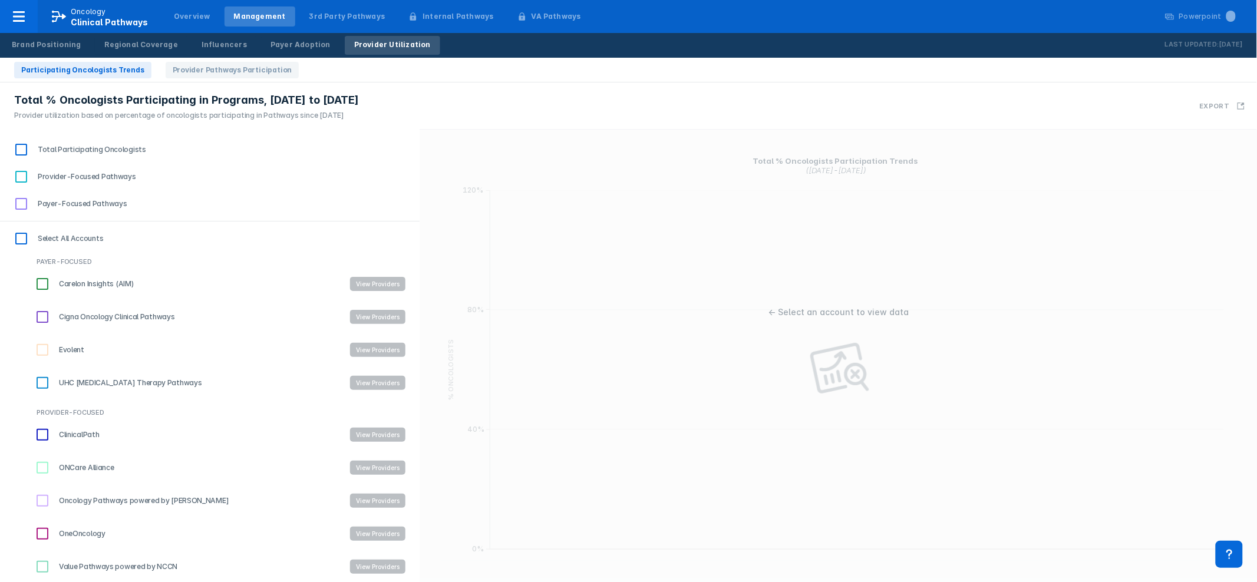
click at [24, 204] on input "Payer-Focused Pathways" at bounding box center [21, 204] width 20 height 20
checkbox input "true"
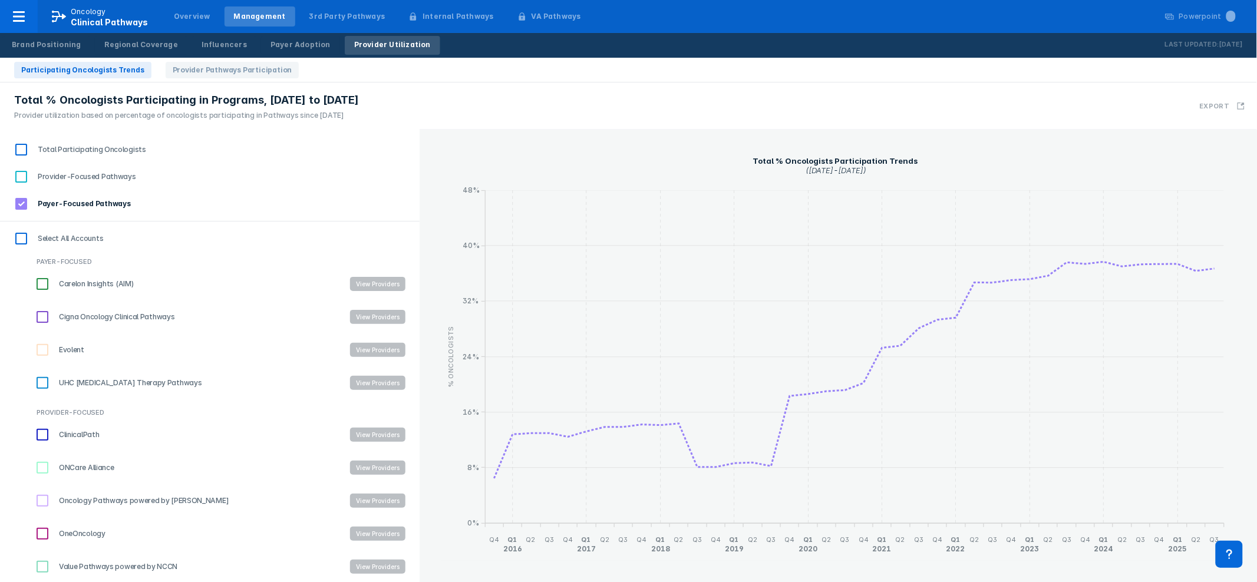
click at [21, 174] on input "Provider-Focused Pathways" at bounding box center [21, 177] width 20 height 20
checkbox input "true"
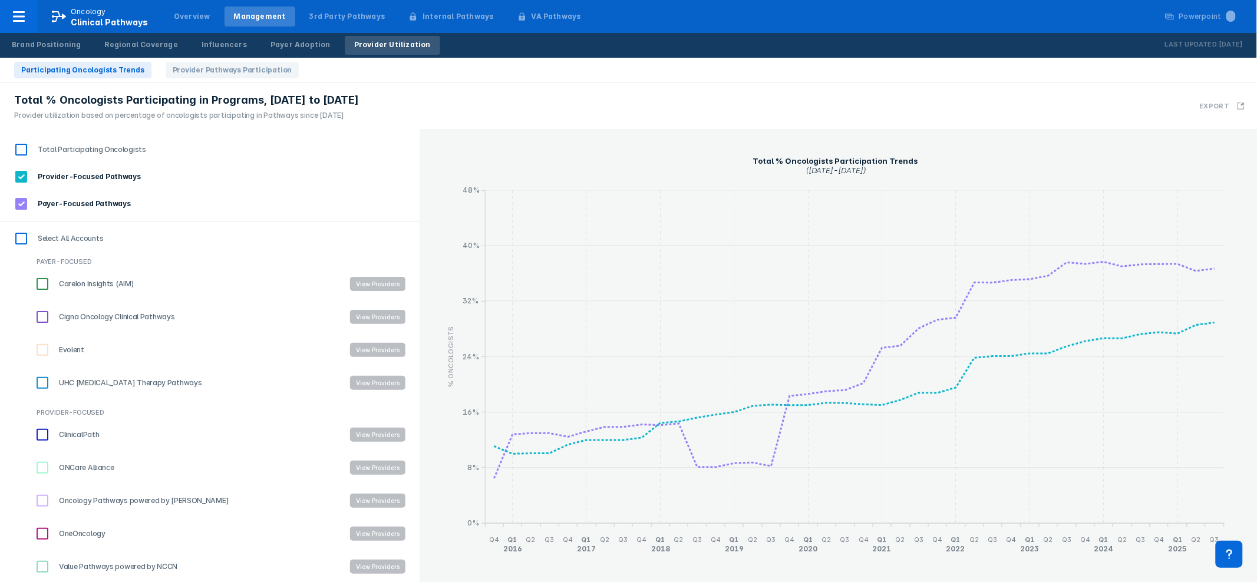
click at [22, 150] on input "Total Participating Oncologists" at bounding box center [21, 150] width 20 height 20
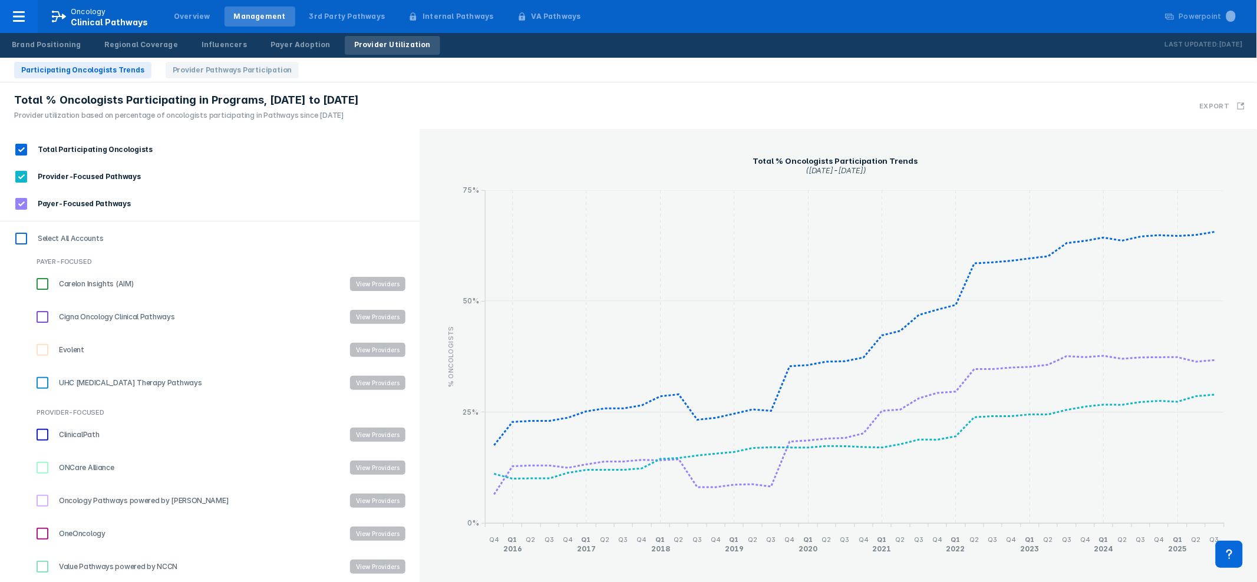
click at [22, 150] on input "Total Participating Oncologists" at bounding box center [21, 150] width 20 height 20
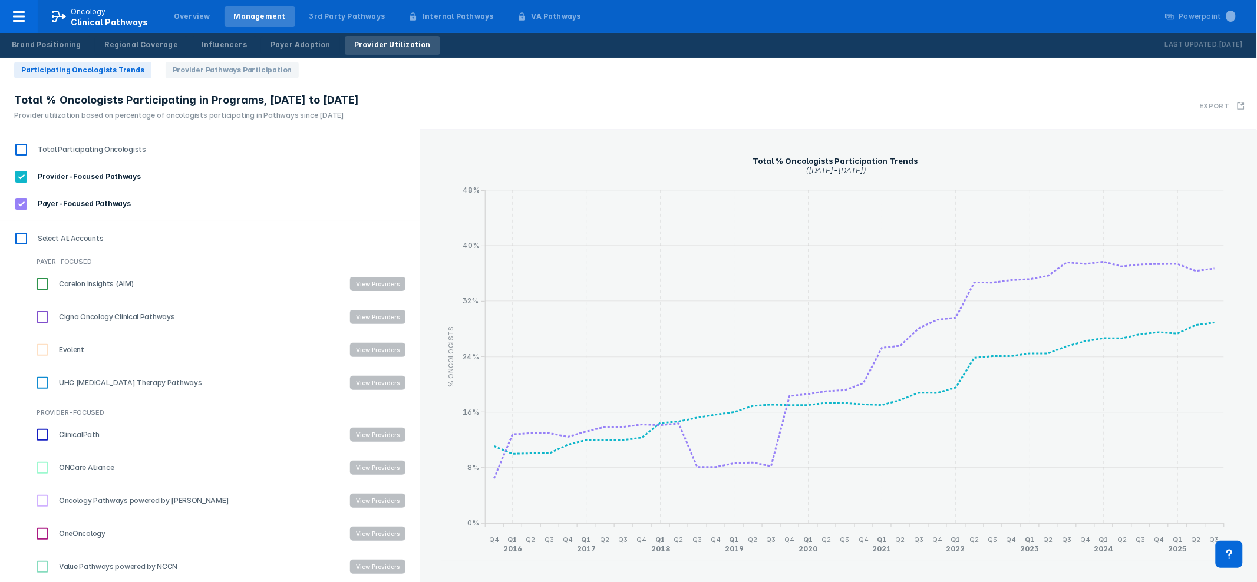
click at [22, 147] on input "Total Participating Oncologists" at bounding box center [21, 150] width 20 height 20
checkbox input "true"
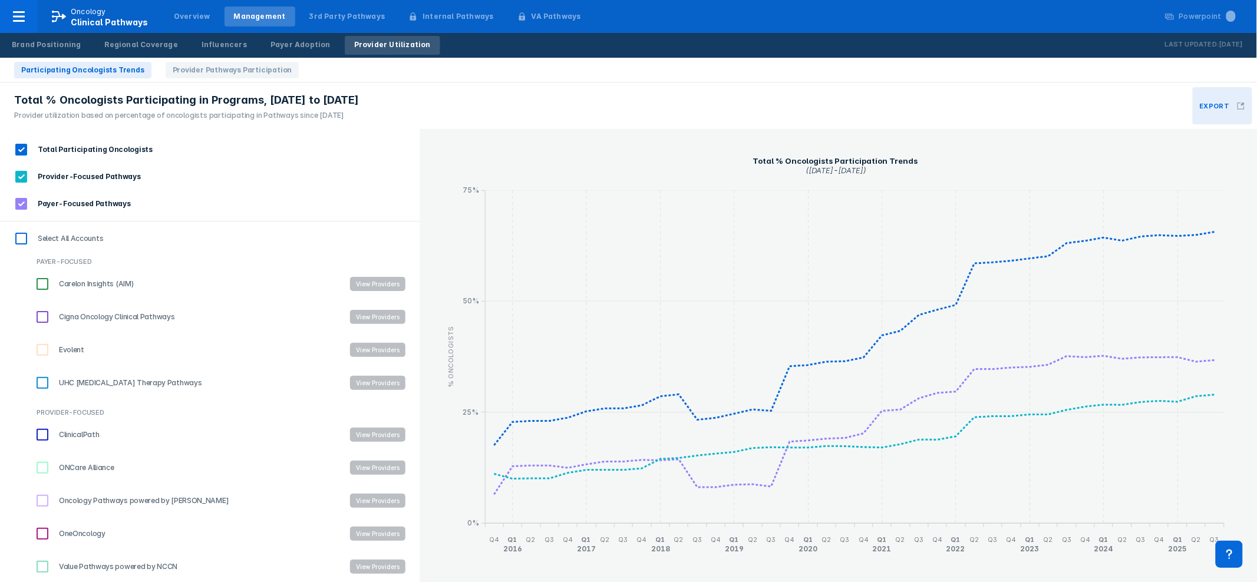
click at [1236, 104] on button "Export" at bounding box center [1222, 105] width 60 height 37
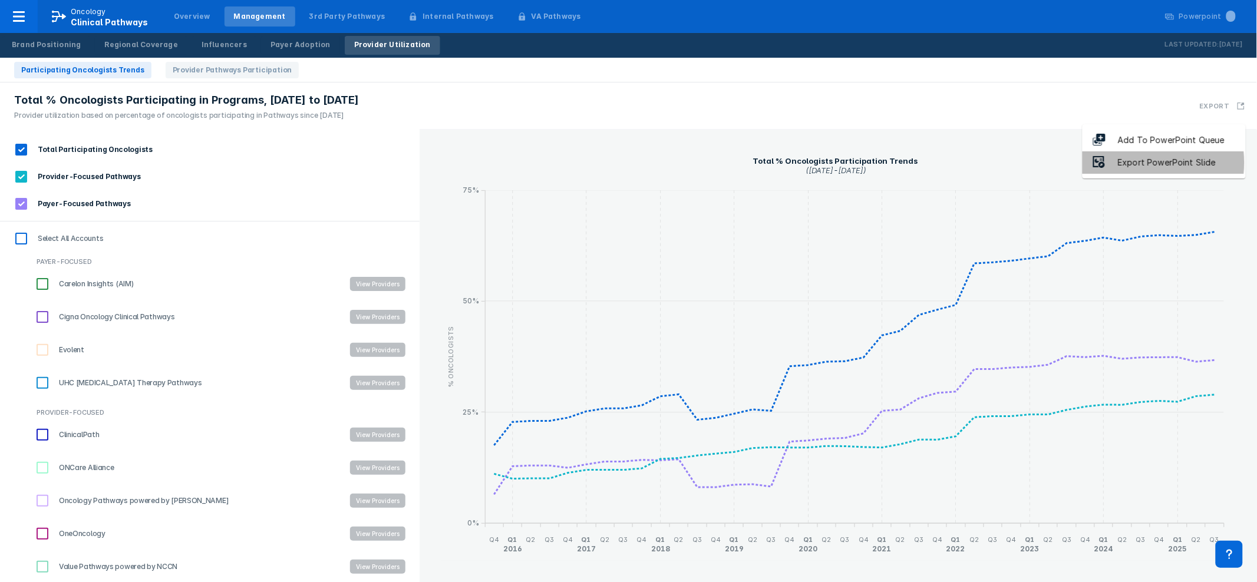
click at [1136, 163] on div "Export PowerPoint Slide" at bounding box center [1166, 163] width 121 height 14
